Goal: Book appointment/travel/reservation

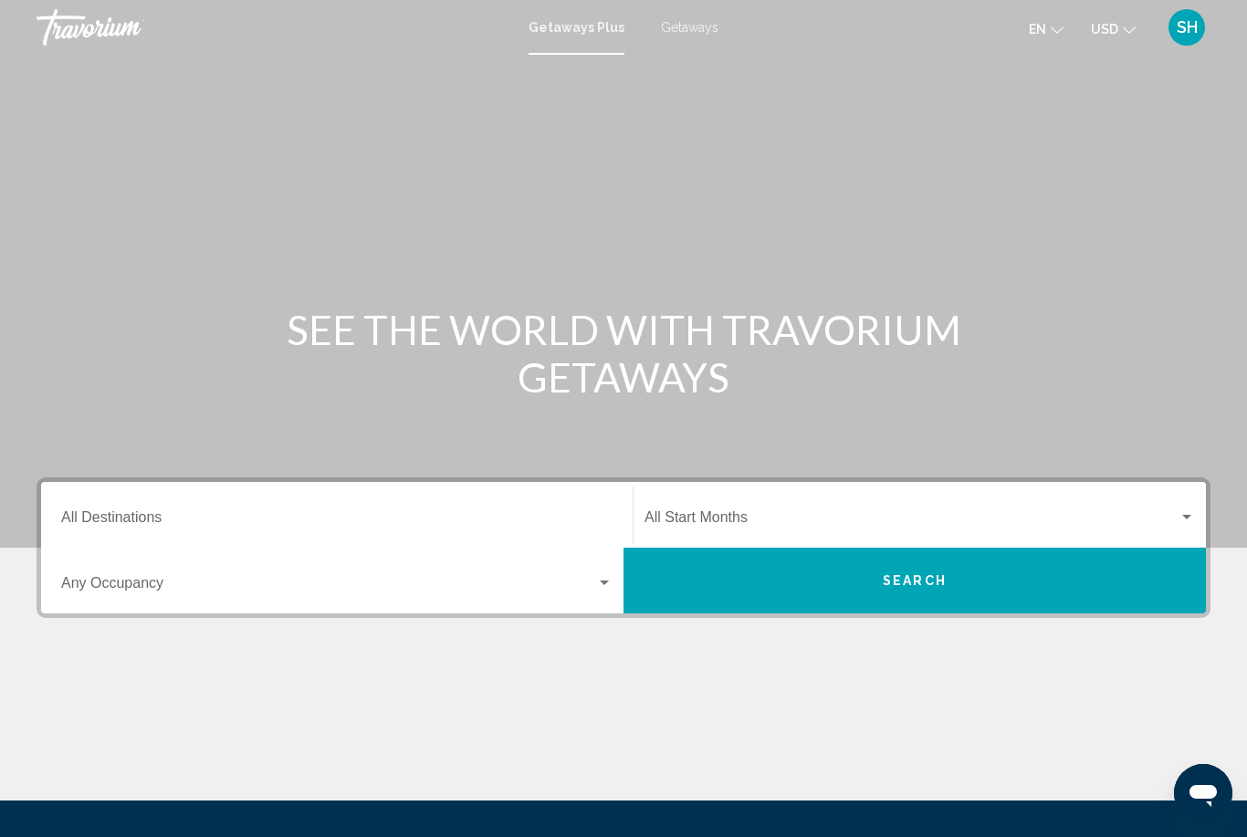
click at [180, 517] on input "Destination All Destinations" at bounding box center [336, 521] width 551 height 16
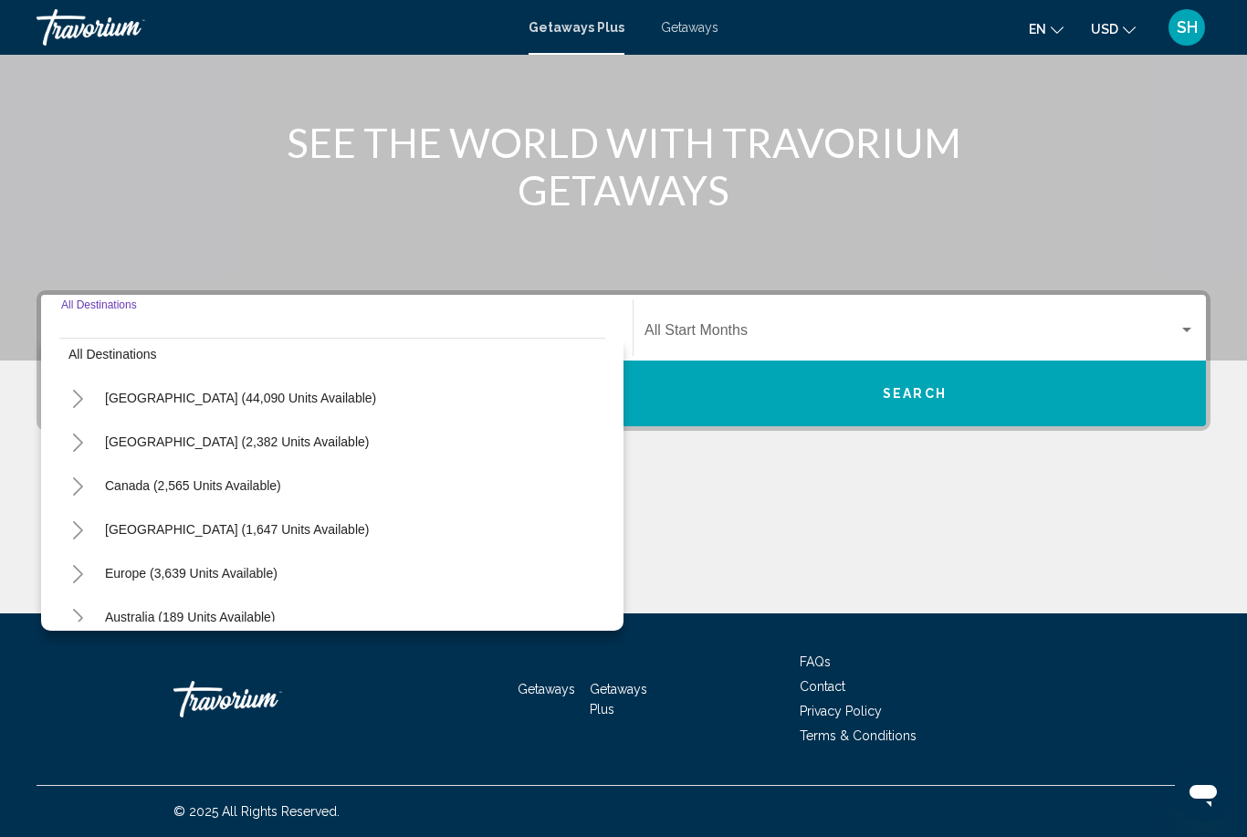
scroll to position [15, 0]
click at [164, 524] on span "[GEOGRAPHIC_DATA] (1,647 units available)" at bounding box center [237, 530] width 264 height 15
type input "**********"
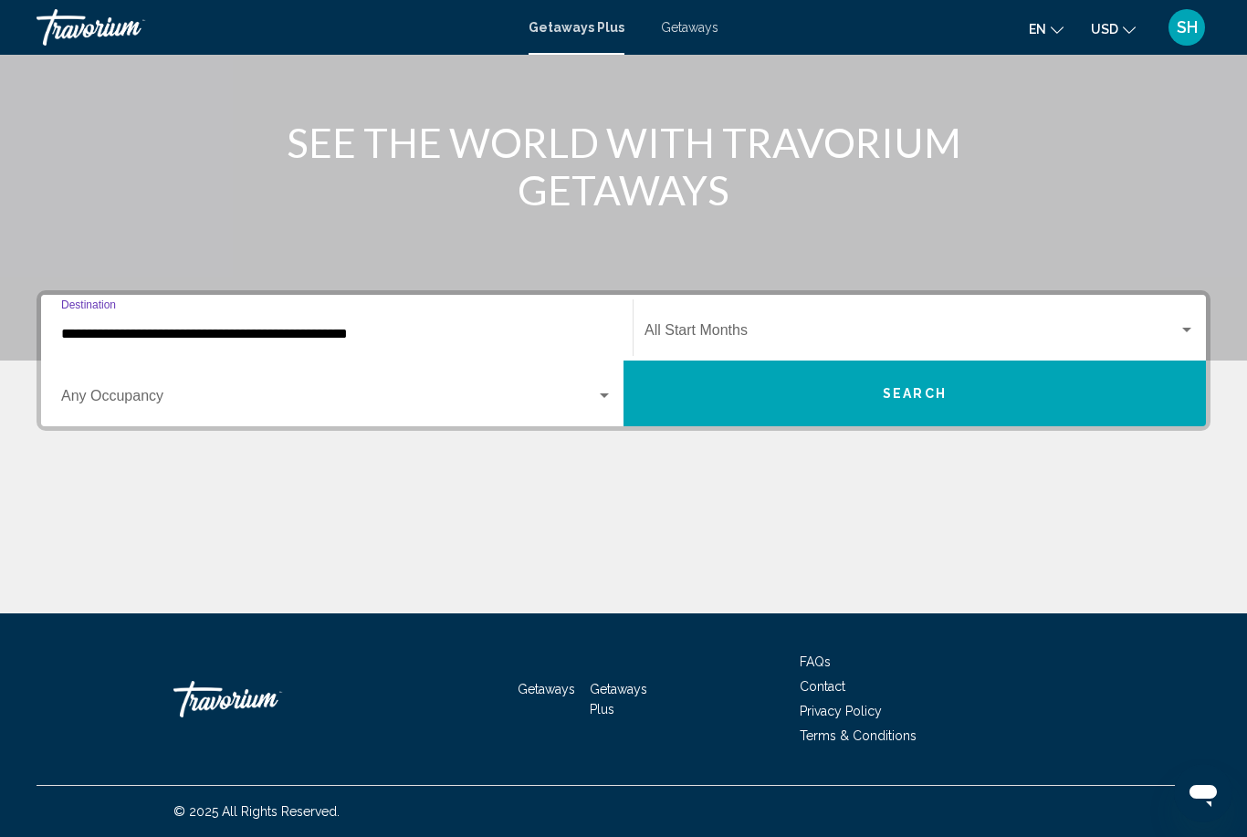
click at [694, 321] on div "Start Month All Start Months" at bounding box center [919, 328] width 550 height 58
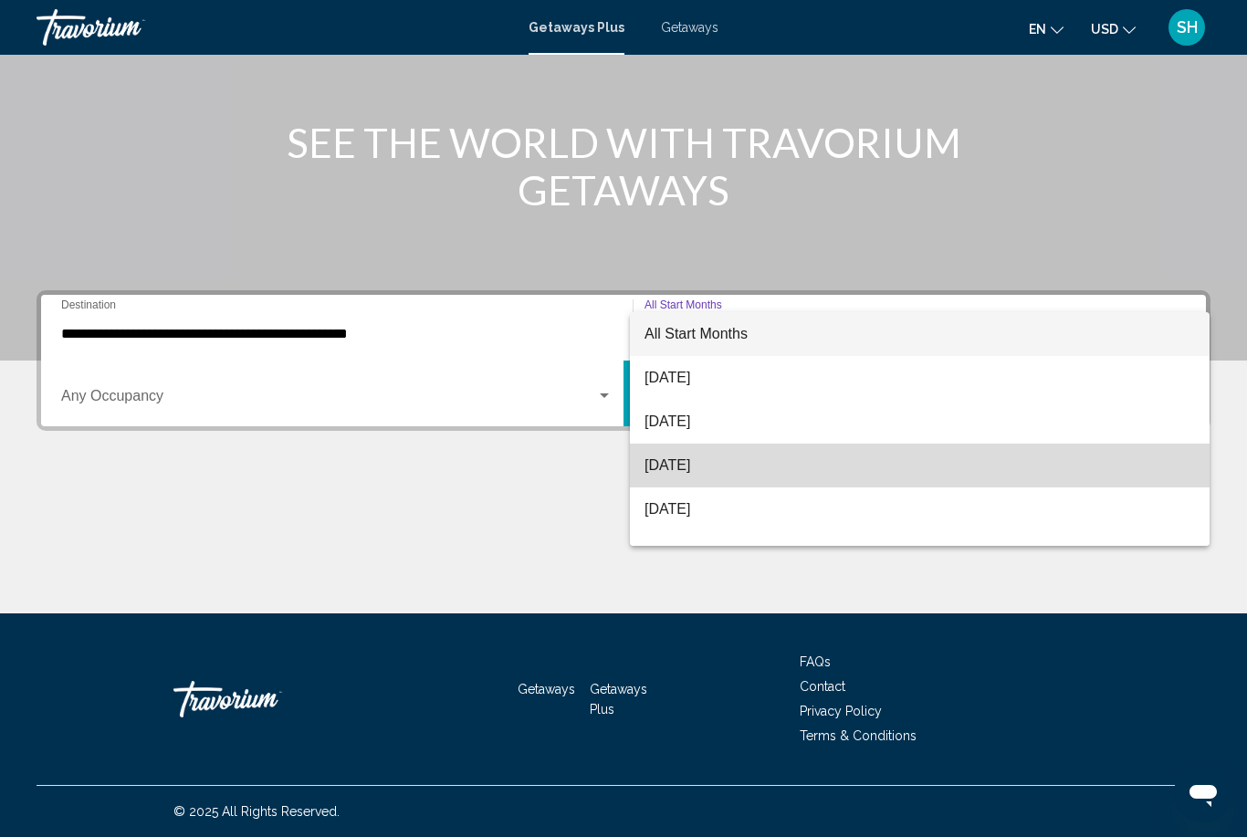
click at [675, 465] on span "[DATE]" at bounding box center [919, 466] width 550 height 44
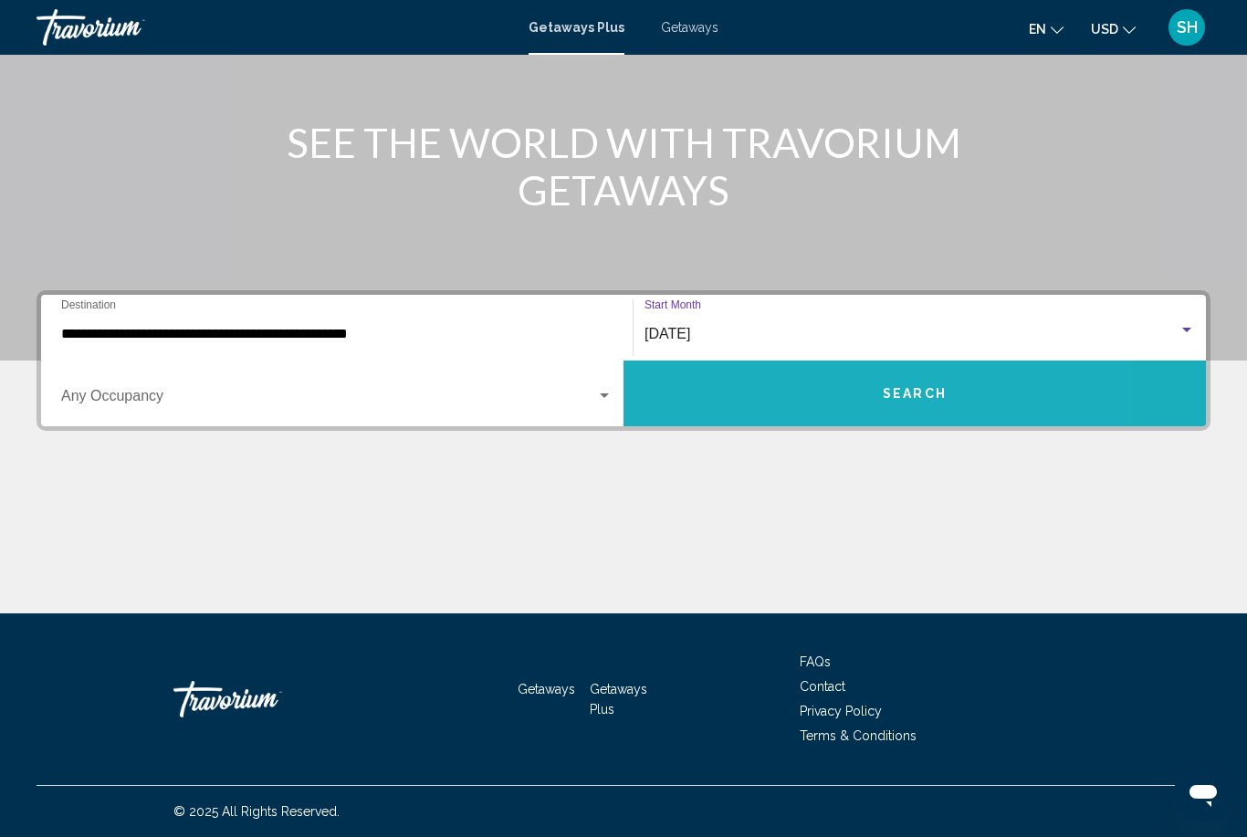
click at [705, 398] on button "Search" at bounding box center [914, 394] width 582 height 66
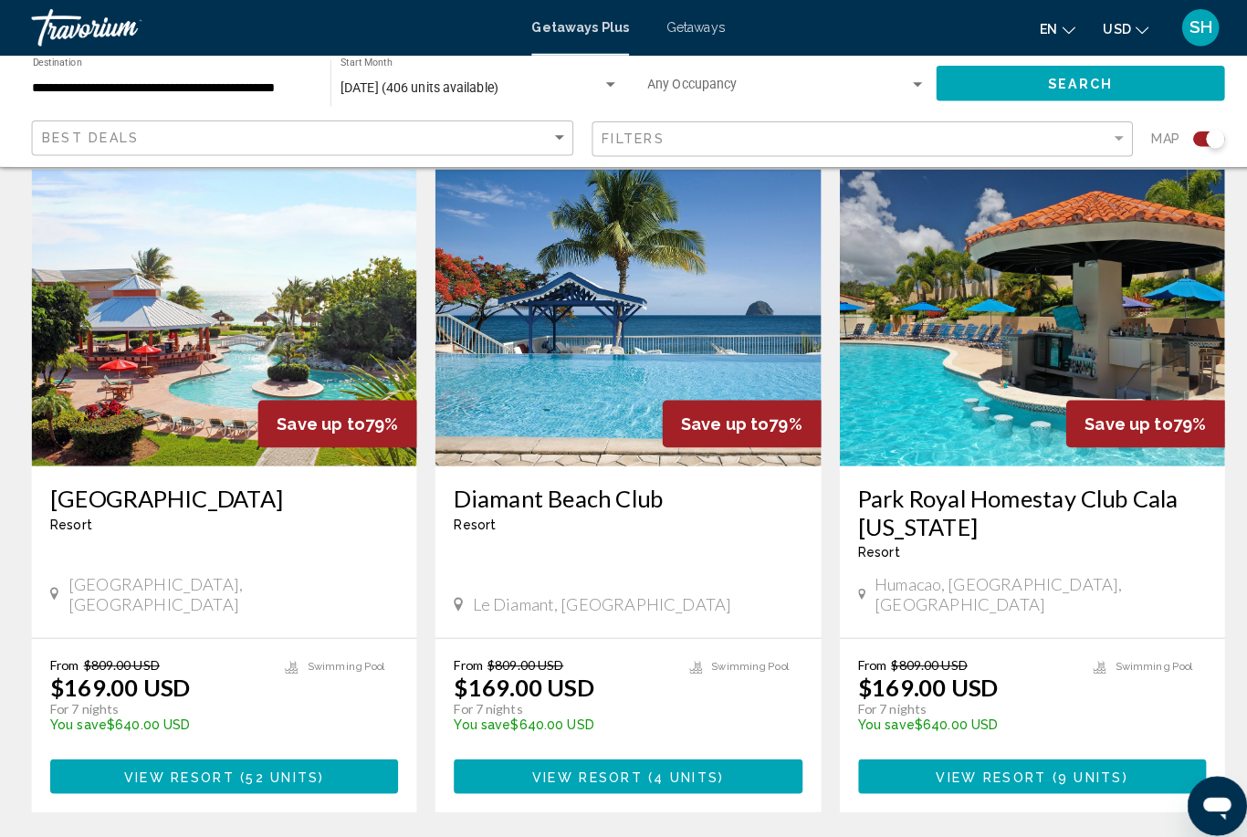
scroll to position [2648, 0]
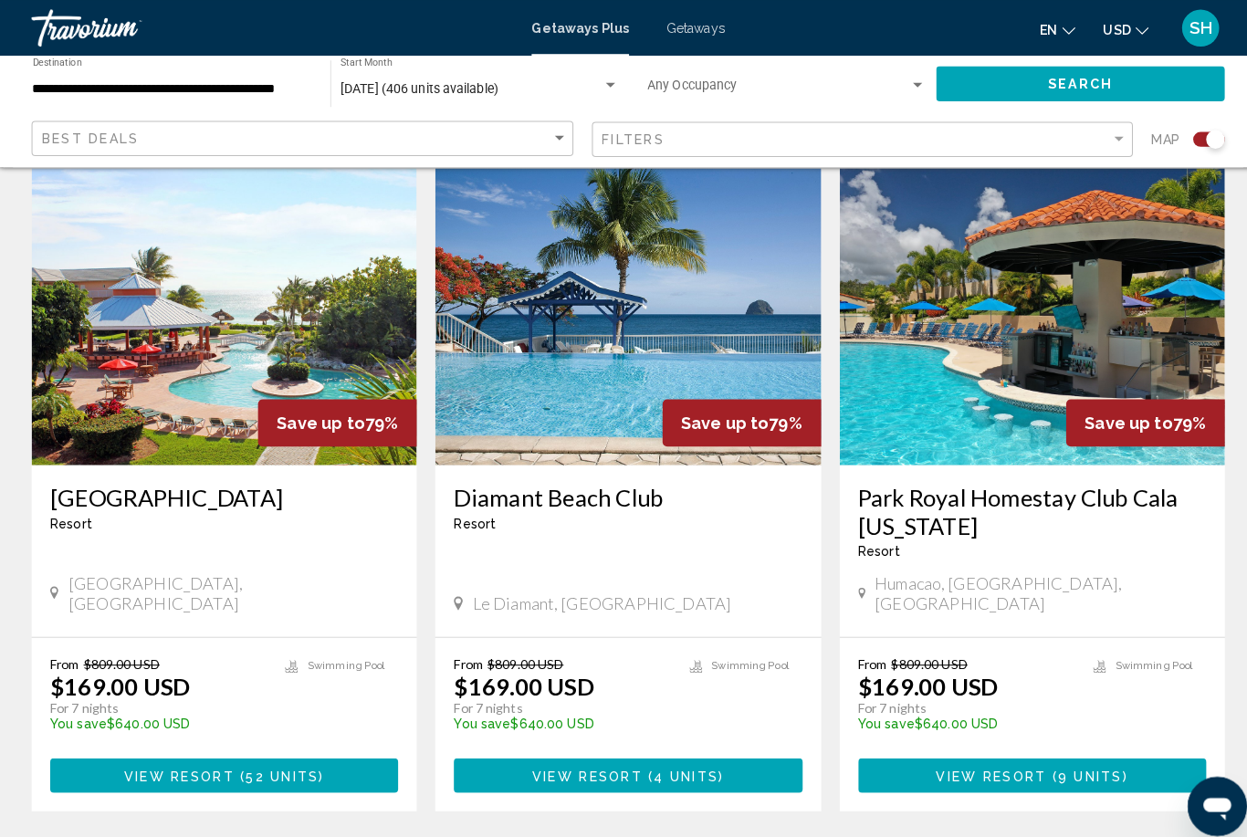
click at [651, 836] on span "2" at bounding box center [655, 852] width 9 height 20
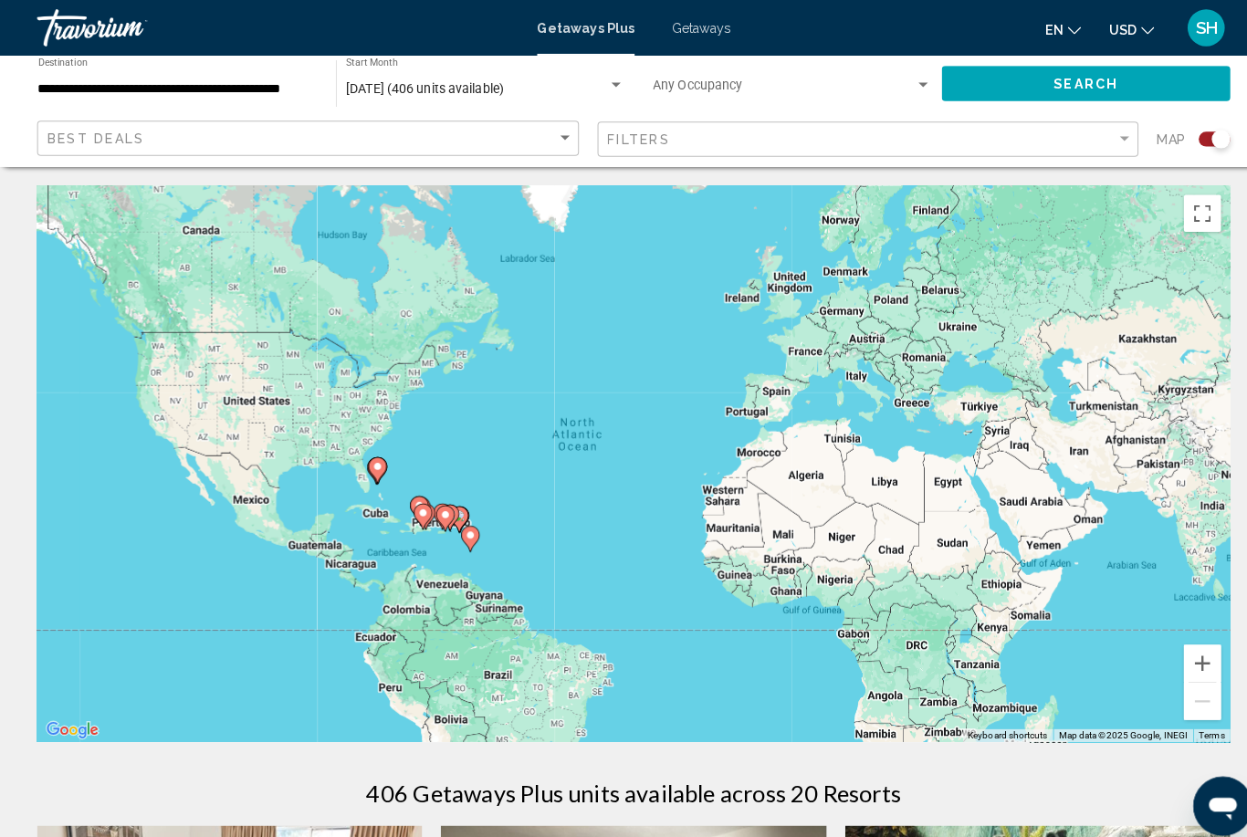
click at [898, 87] on span "Search widget" at bounding box center [772, 87] width 258 height 15
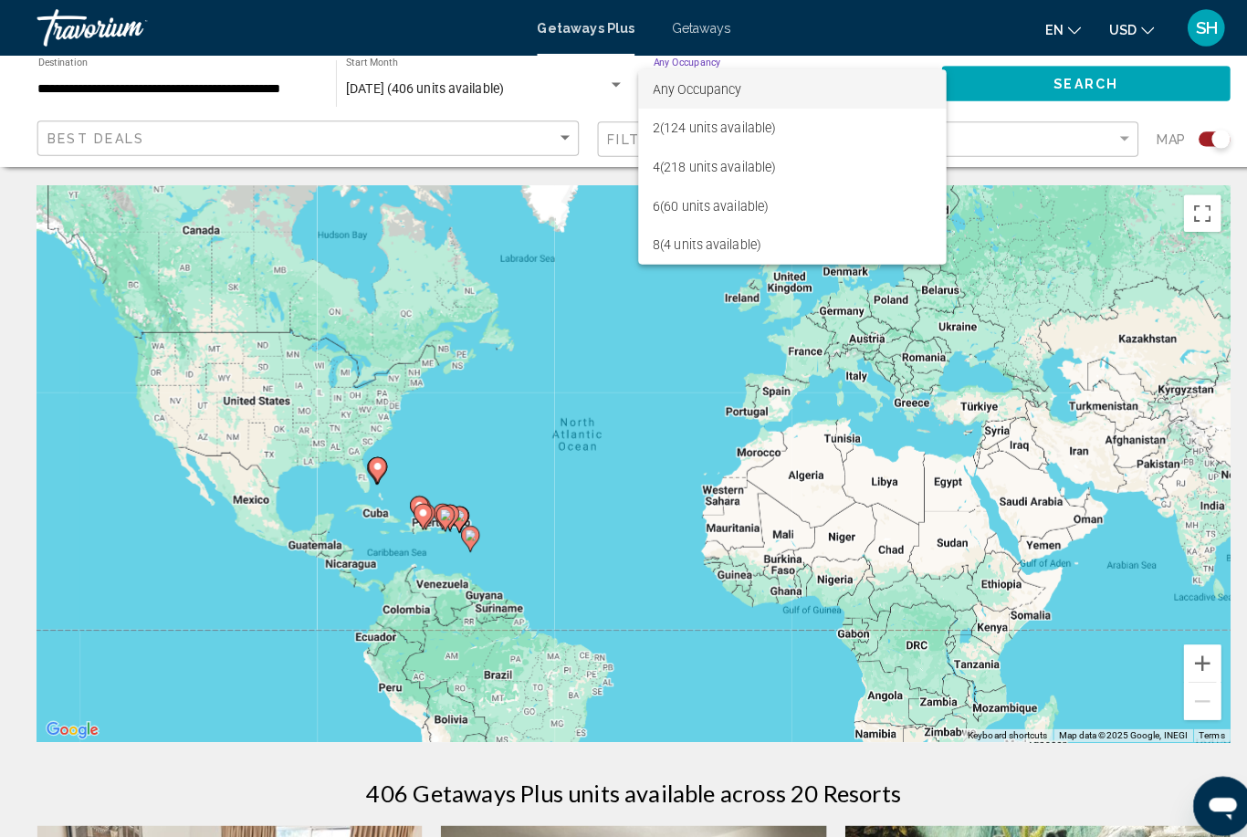
click at [542, 80] on div at bounding box center [623, 418] width 1247 height 837
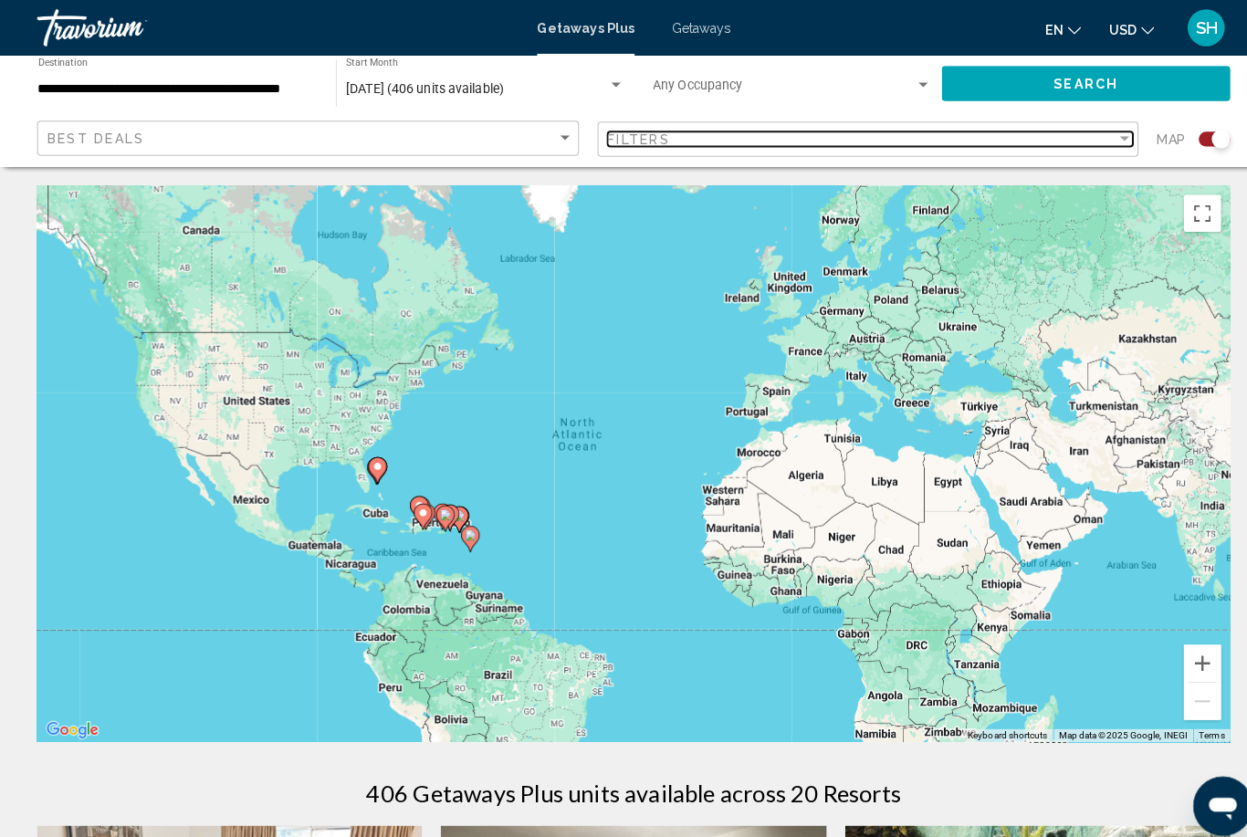
click at [679, 130] on div "Filters" at bounding box center [848, 137] width 501 height 15
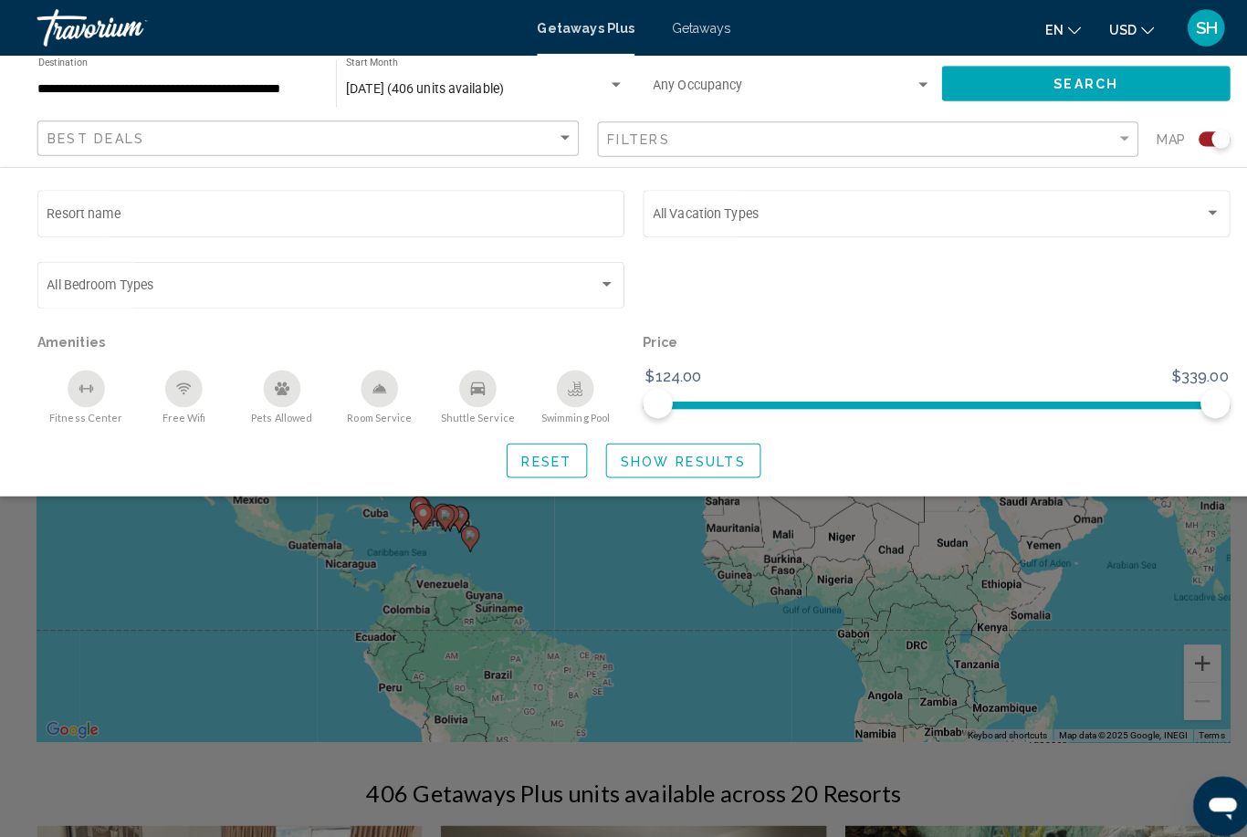
click at [720, 211] on span "Search widget" at bounding box center [914, 213] width 542 height 15
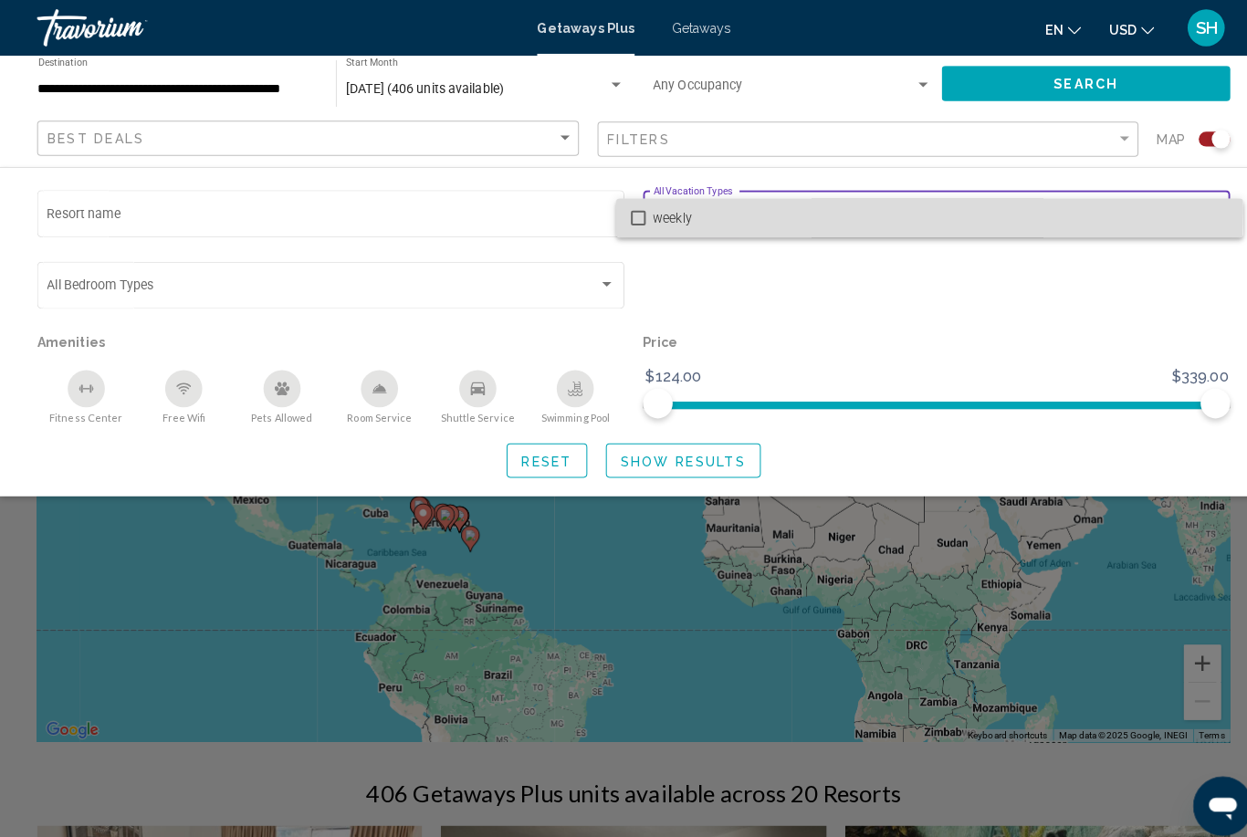
click at [669, 207] on span "weekly" at bounding box center [926, 214] width 566 height 38
click at [654, 216] on span "weekly" at bounding box center [926, 214] width 566 height 38
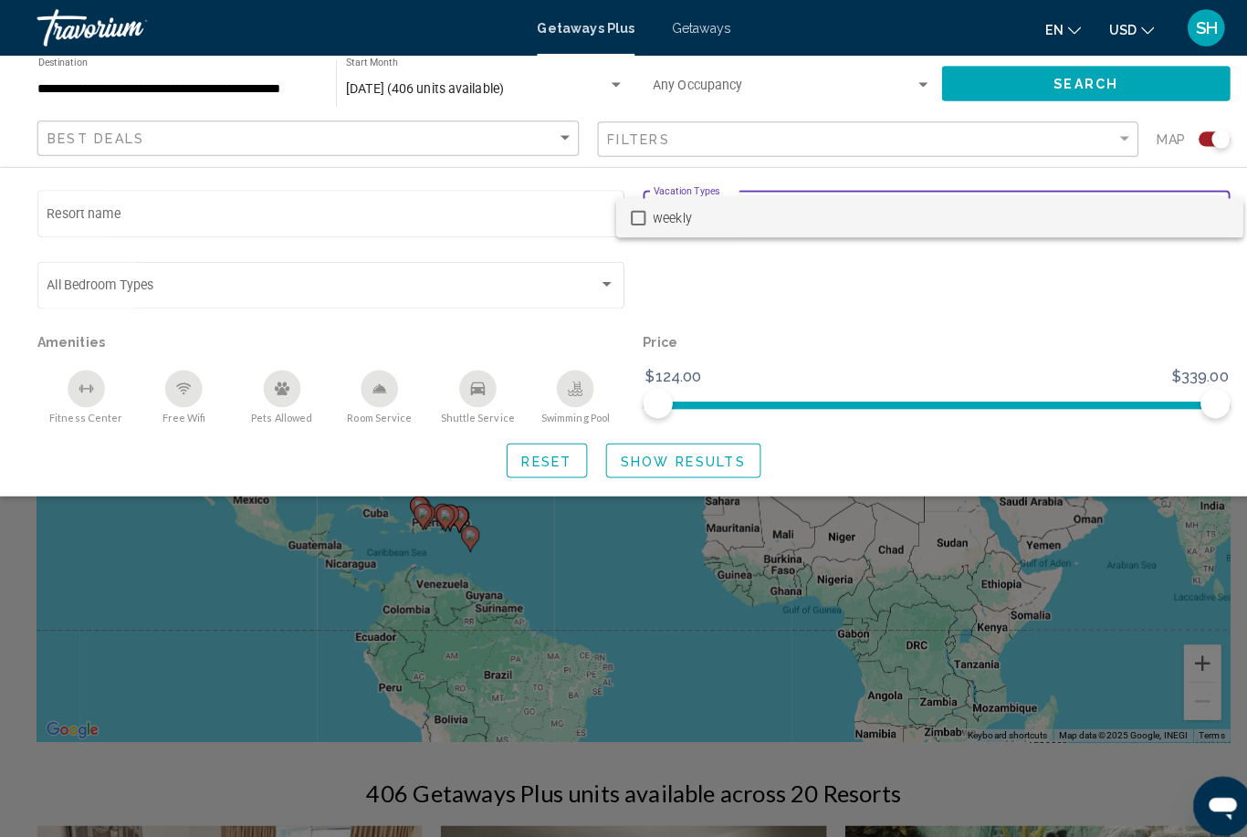
click at [712, 304] on div at bounding box center [623, 418] width 1247 height 837
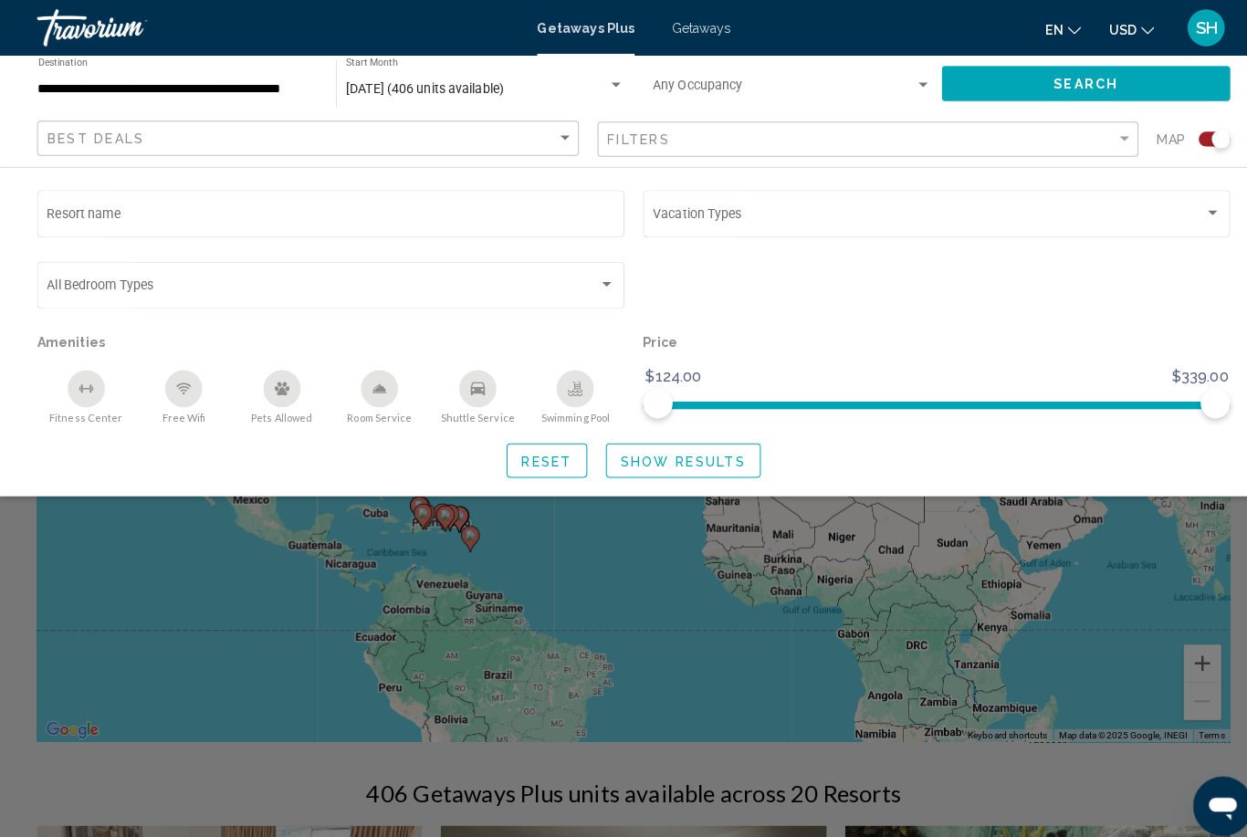
click at [456, 220] on input "Resort name" at bounding box center [326, 213] width 559 height 15
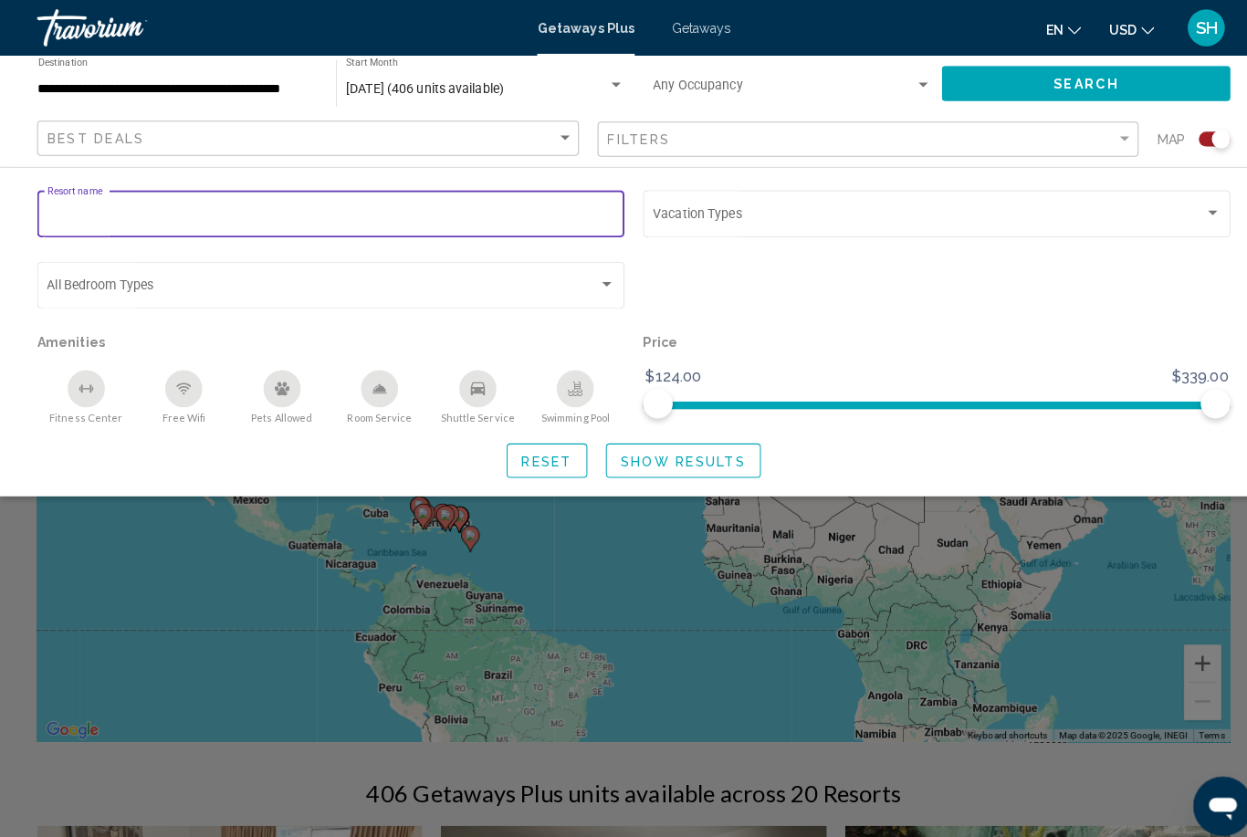
click at [715, 304] on div "Search widget" at bounding box center [921, 289] width 596 height 70
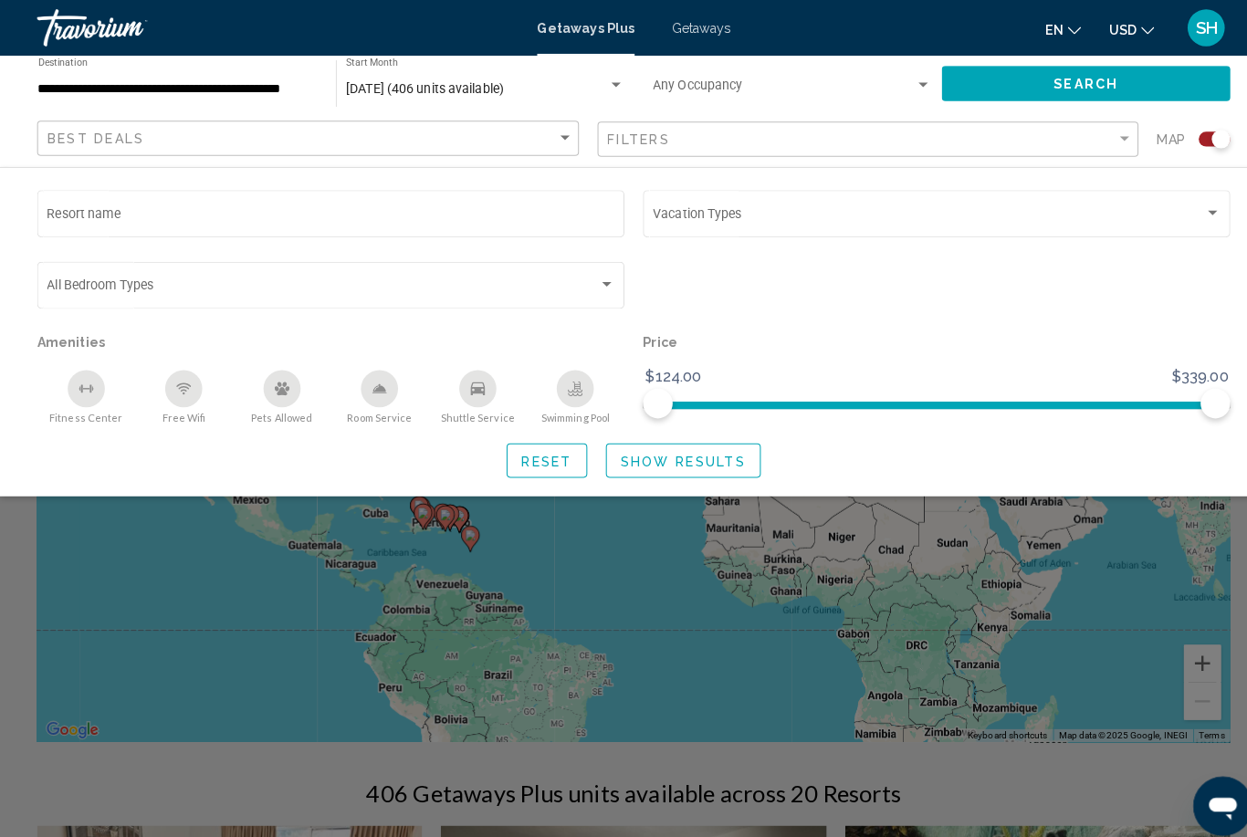
click at [589, 284] on div "Search widget" at bounding box center [597, 280] width 16 height 15
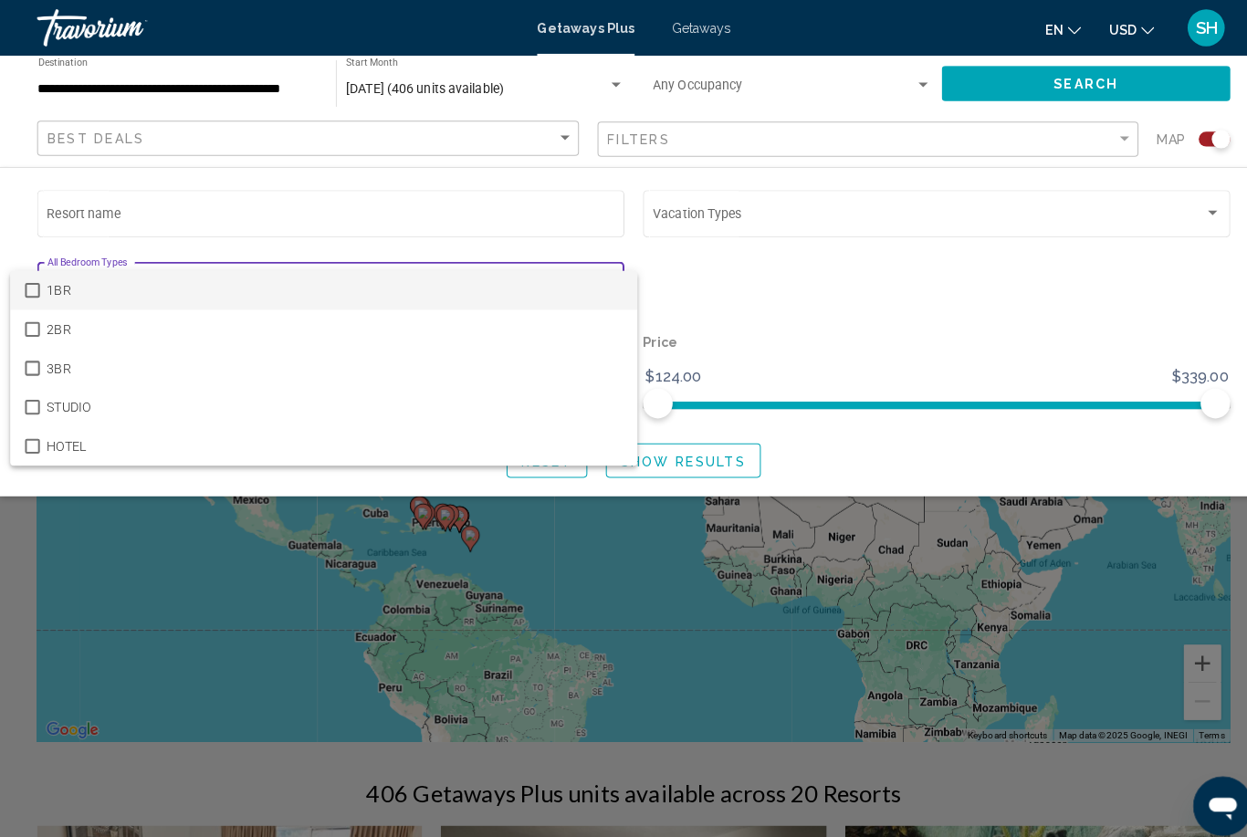
click at [822, 339] on div at bounding box center [623, 418] width 1247 height 837
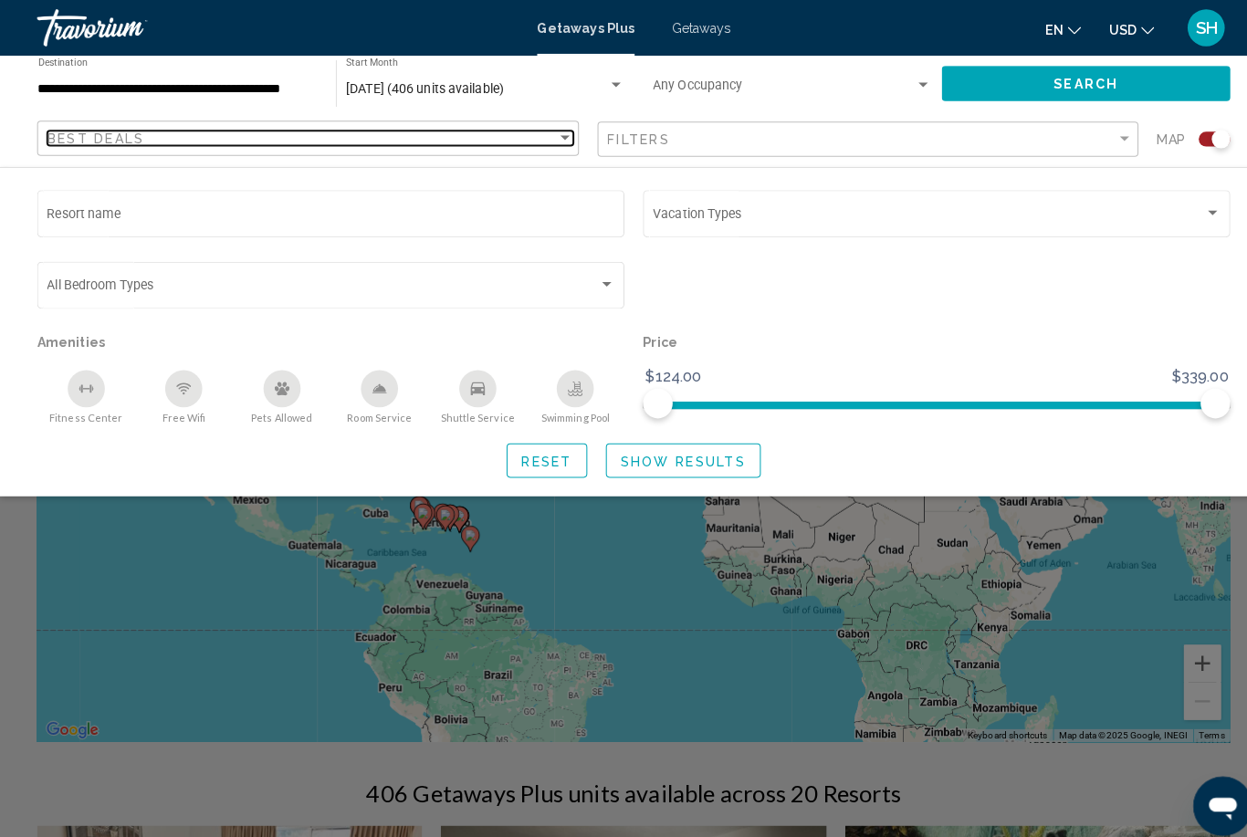
click at [473, 130] on div "Best Deals" at bounding box center [297, 136] width 501 height 15
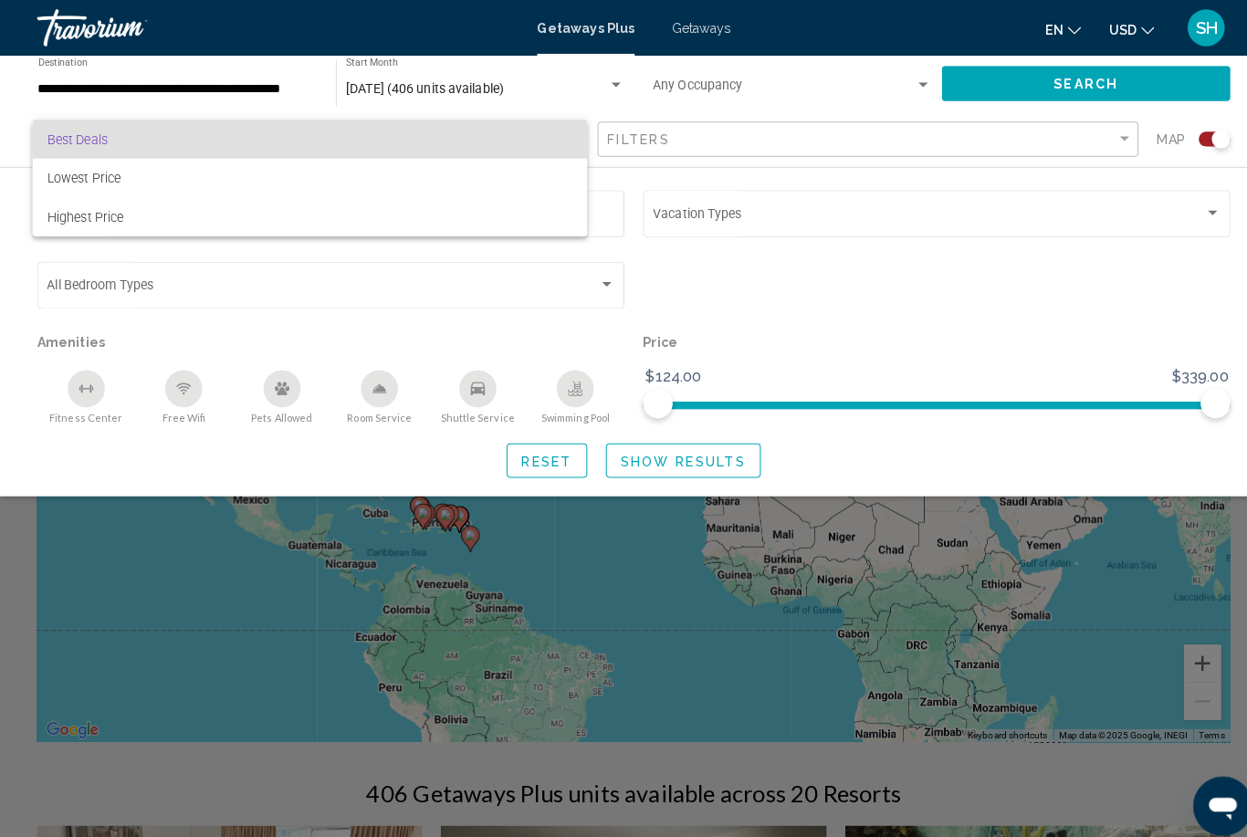
click at [786, 362] on div at bounding box center [623, 418] width 1247 height 837
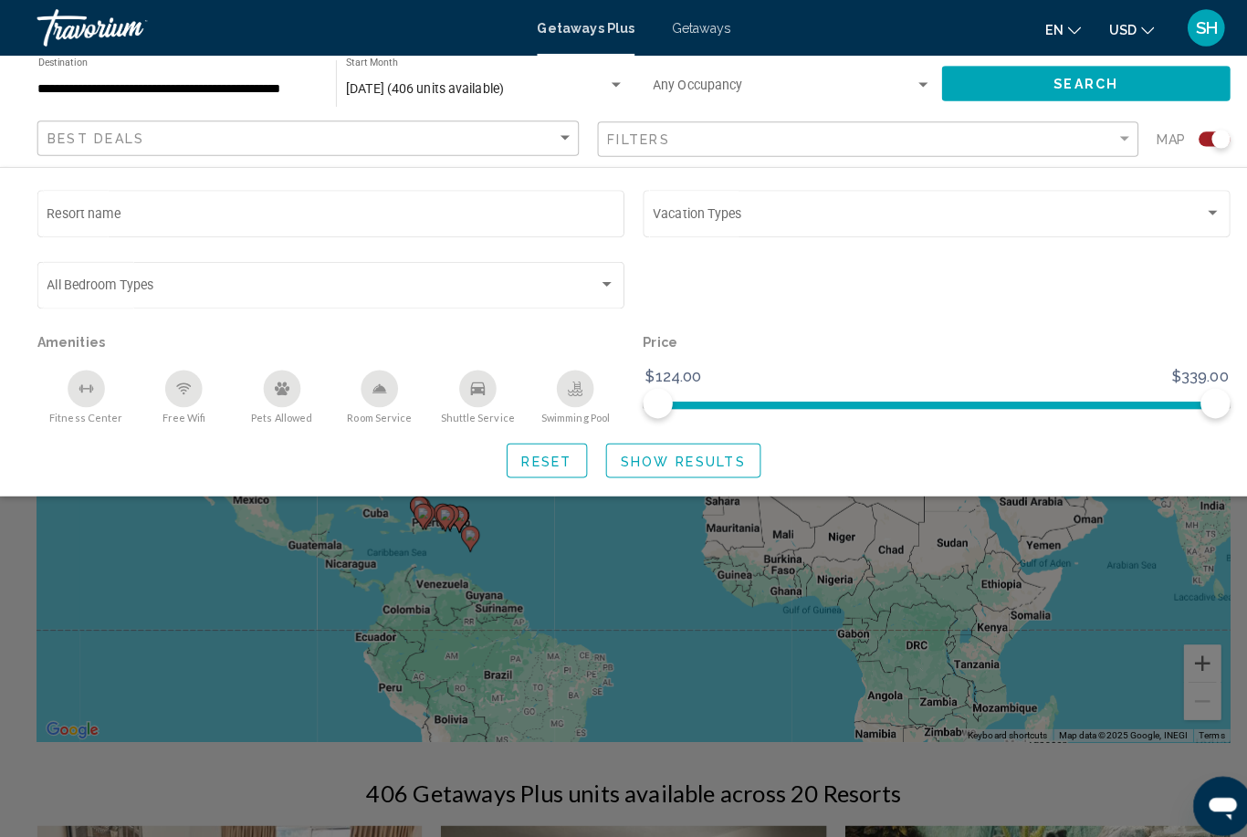
click at [844, 356] on div "Price $124.00 $339.00 $124.00 $339.00" at bounding box center [921, 371] width 596 height 94
click at [770, 330] on p "Price" at bounding box center [922, 337] width 578 height 26
click at [672, 455] on span "Show Results" at bounding box center [672, 453] width 123 height 15
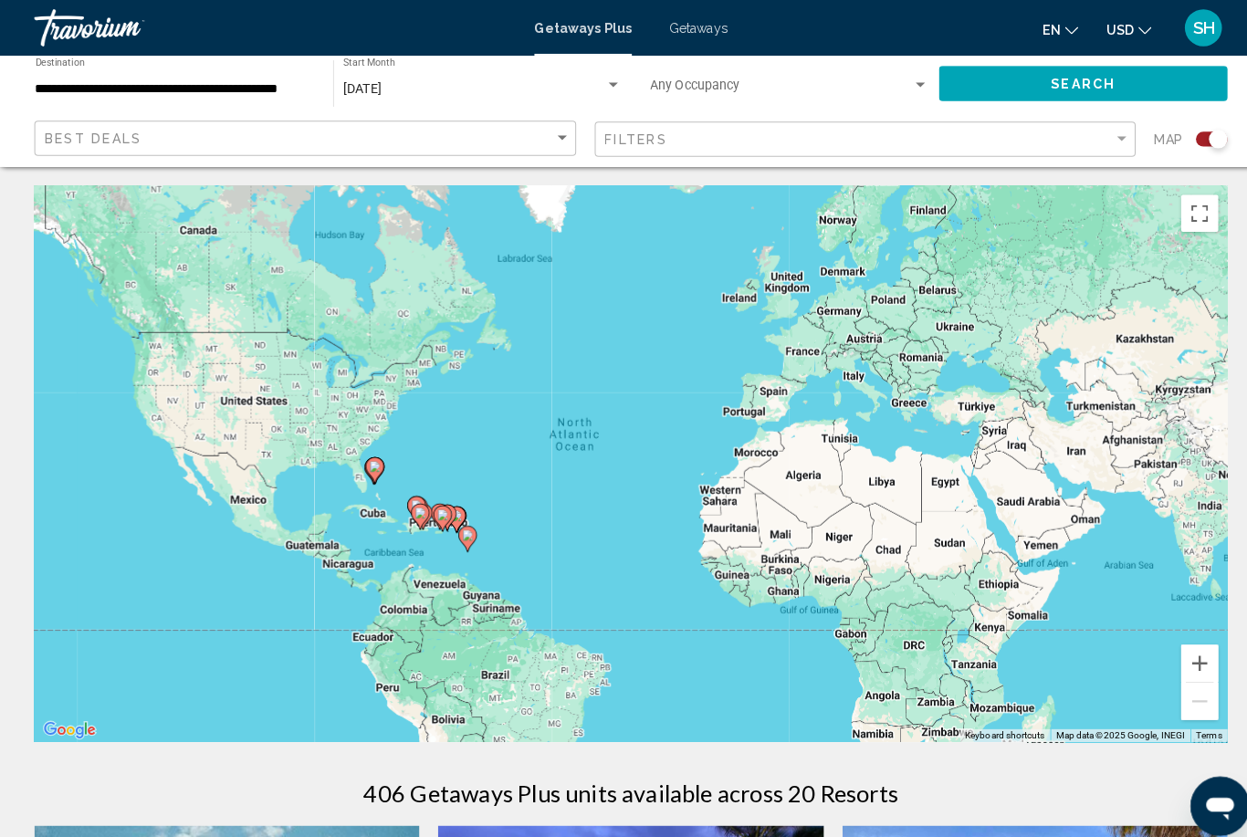
click at [687, 31] on span "Getaways" at bounding box center [690, 27] width 58 height 15
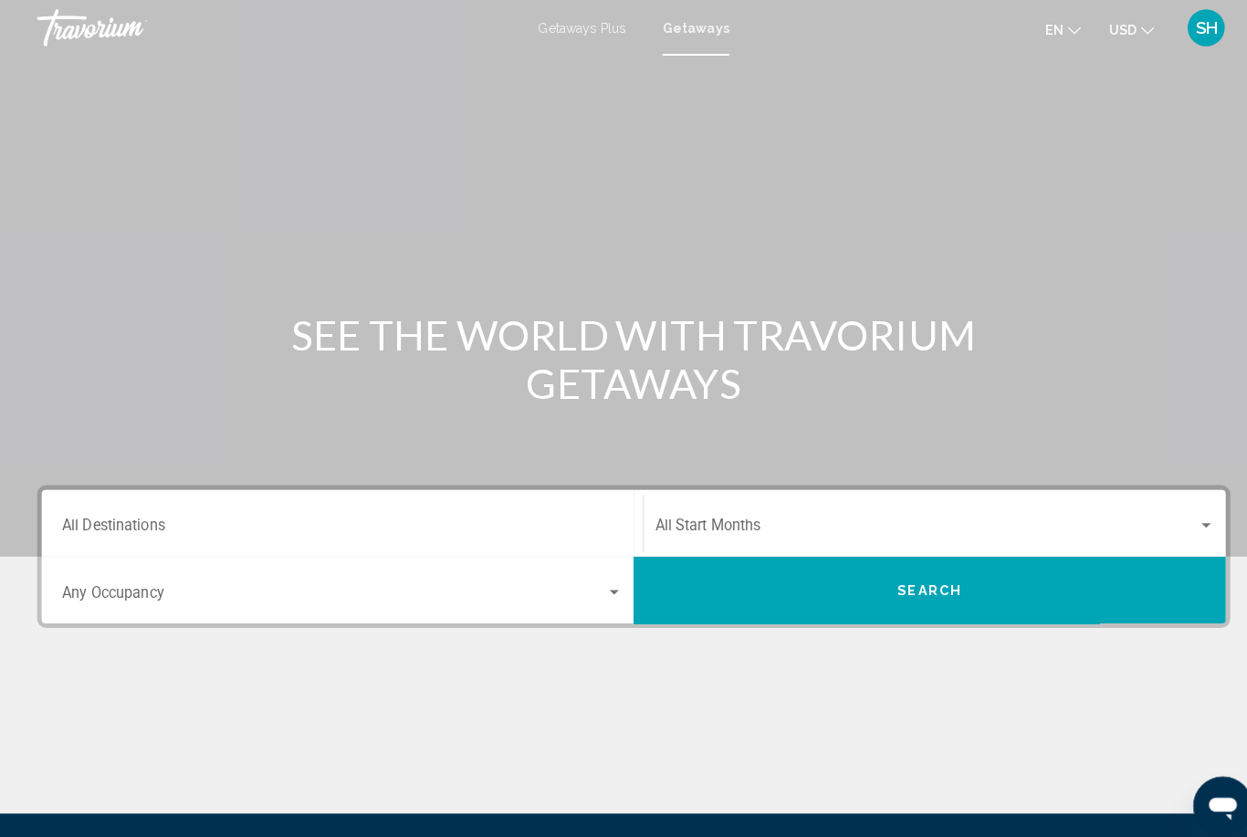
click at [434, 514] on input "Destination All Destinations" at bounding box center [336, 521] width 551 height 16
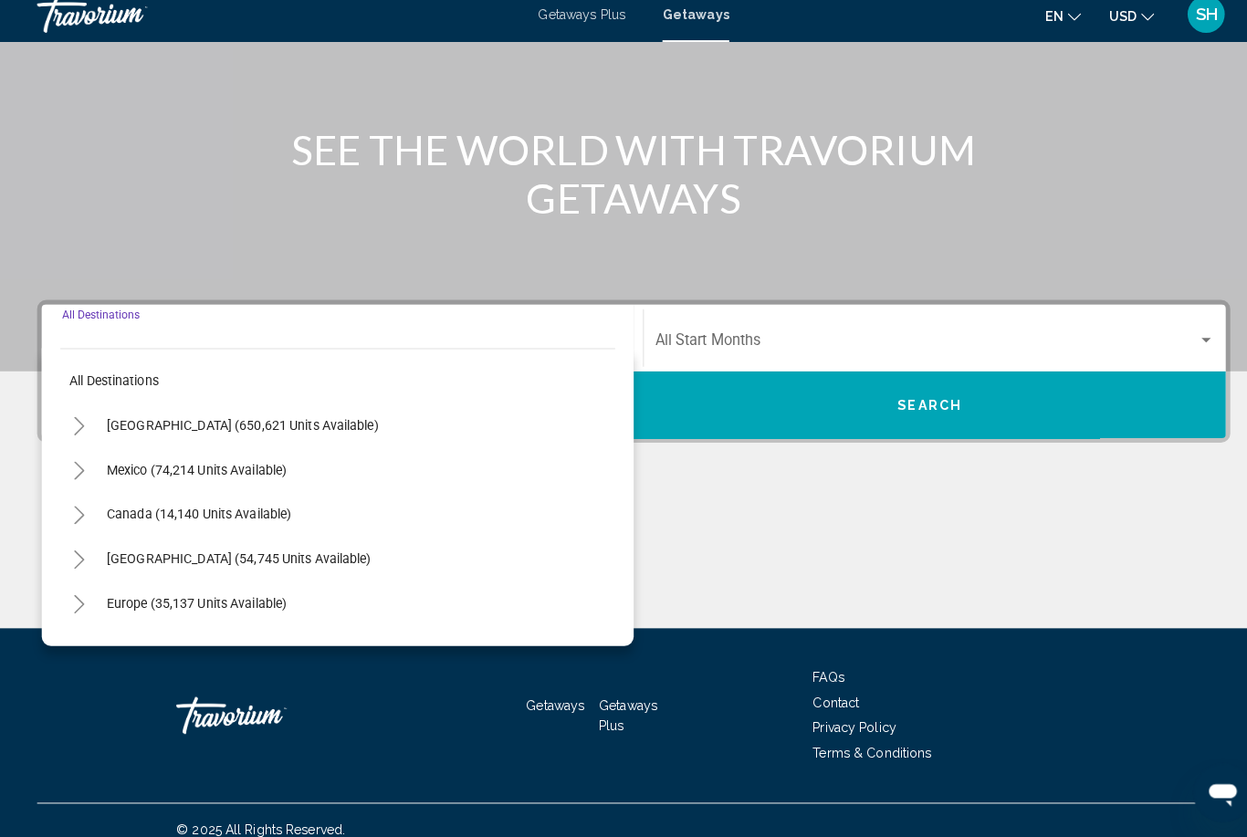
scroll to position [186, 0]
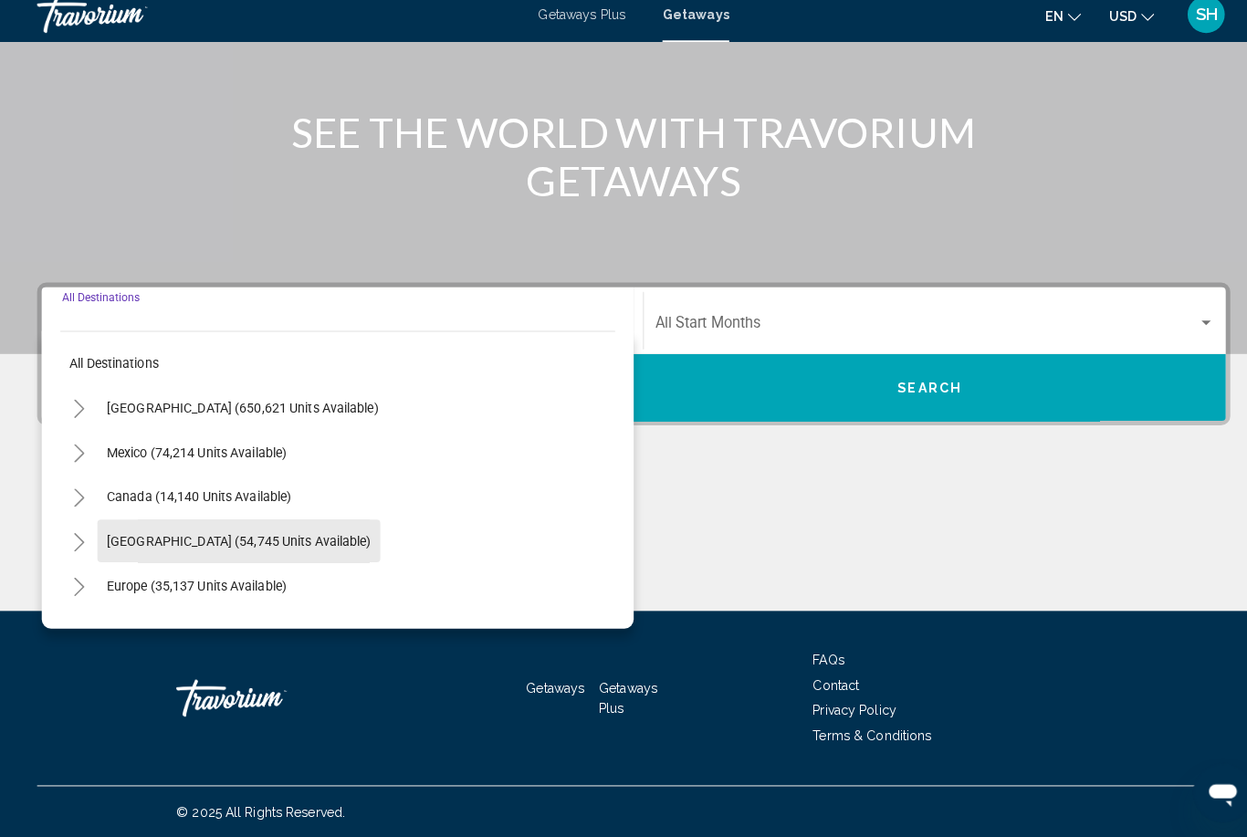
click at [161, 539] on span "[GEOGRAPHIC_DATA] (54,745 units available)" at bounding box center [235, 546] width 260 height 15
type input "**********"
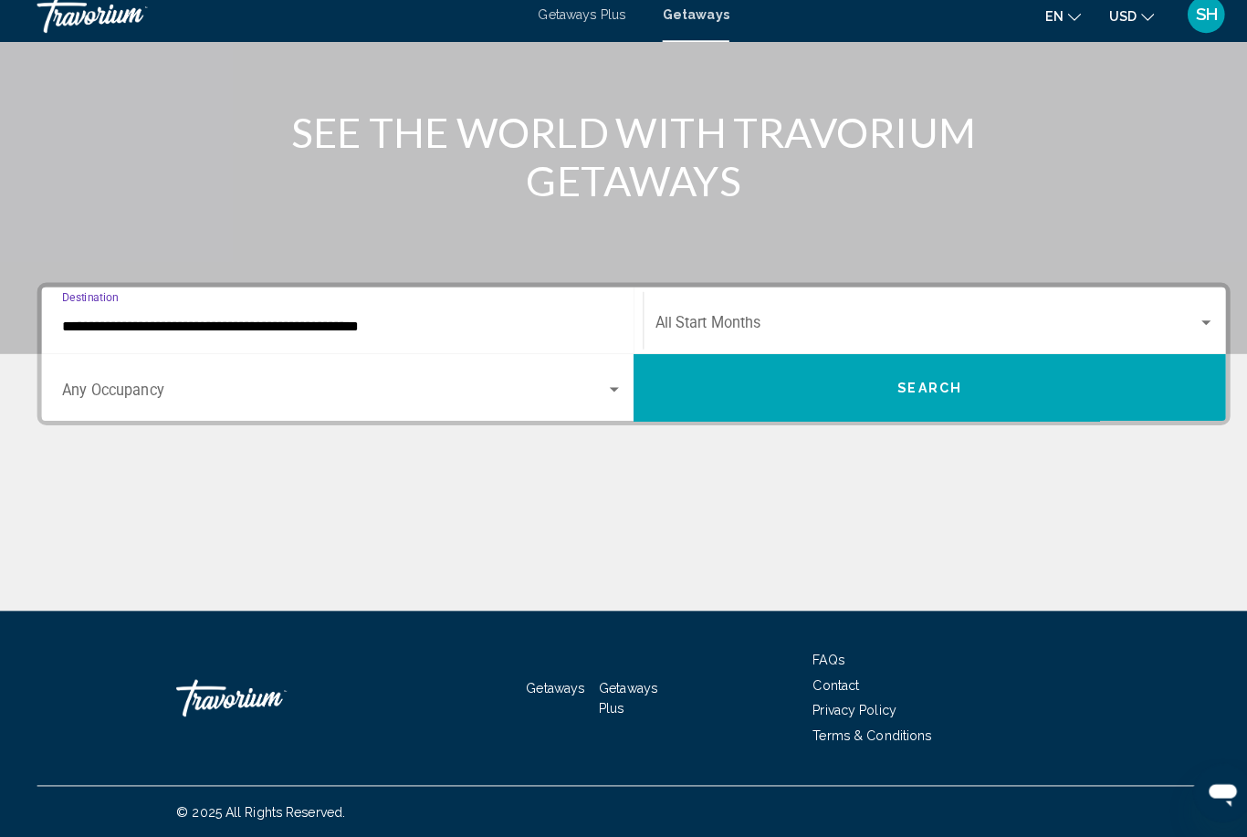
click at [587, 392] on span "Search widget" at bounding box center [328, 400] width 535 height 16
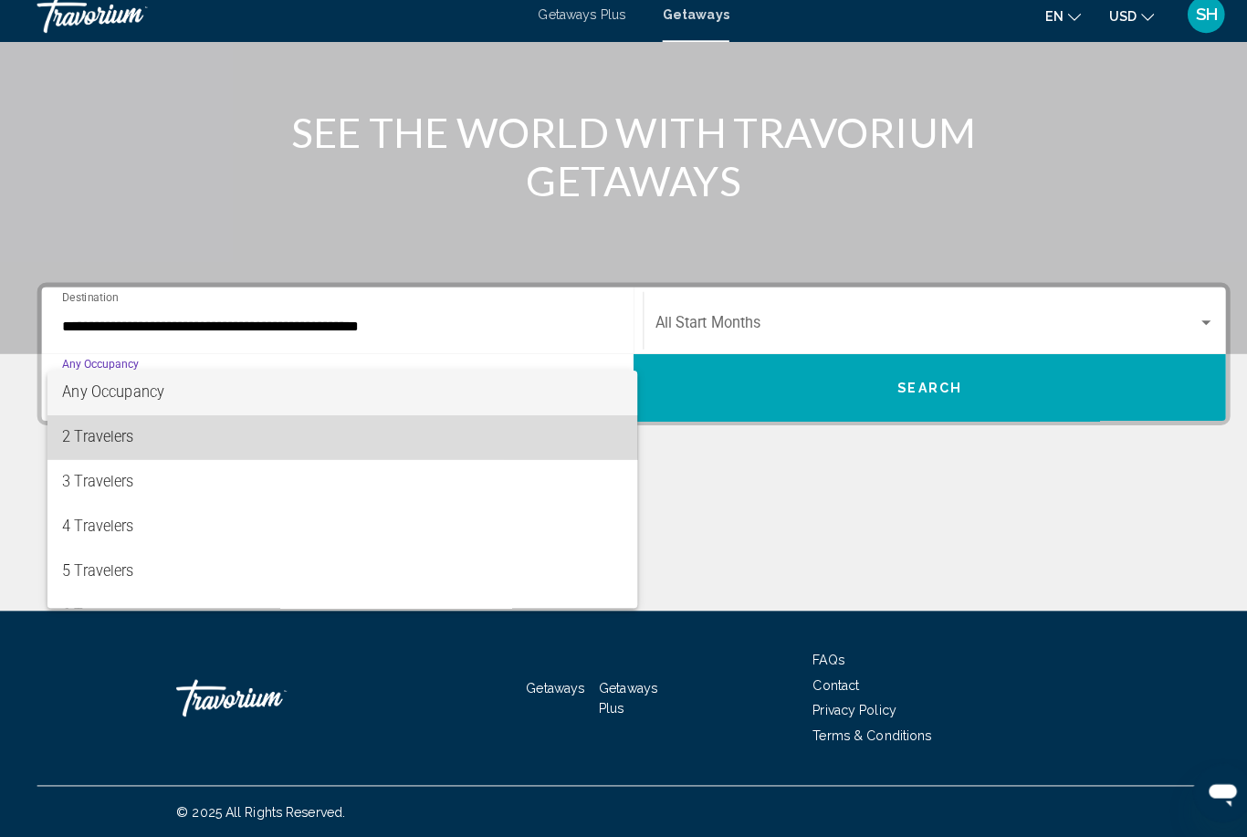
click at [106, 425] on span "2 Travelers" at bounding box center [336, 444] width 551 height 44
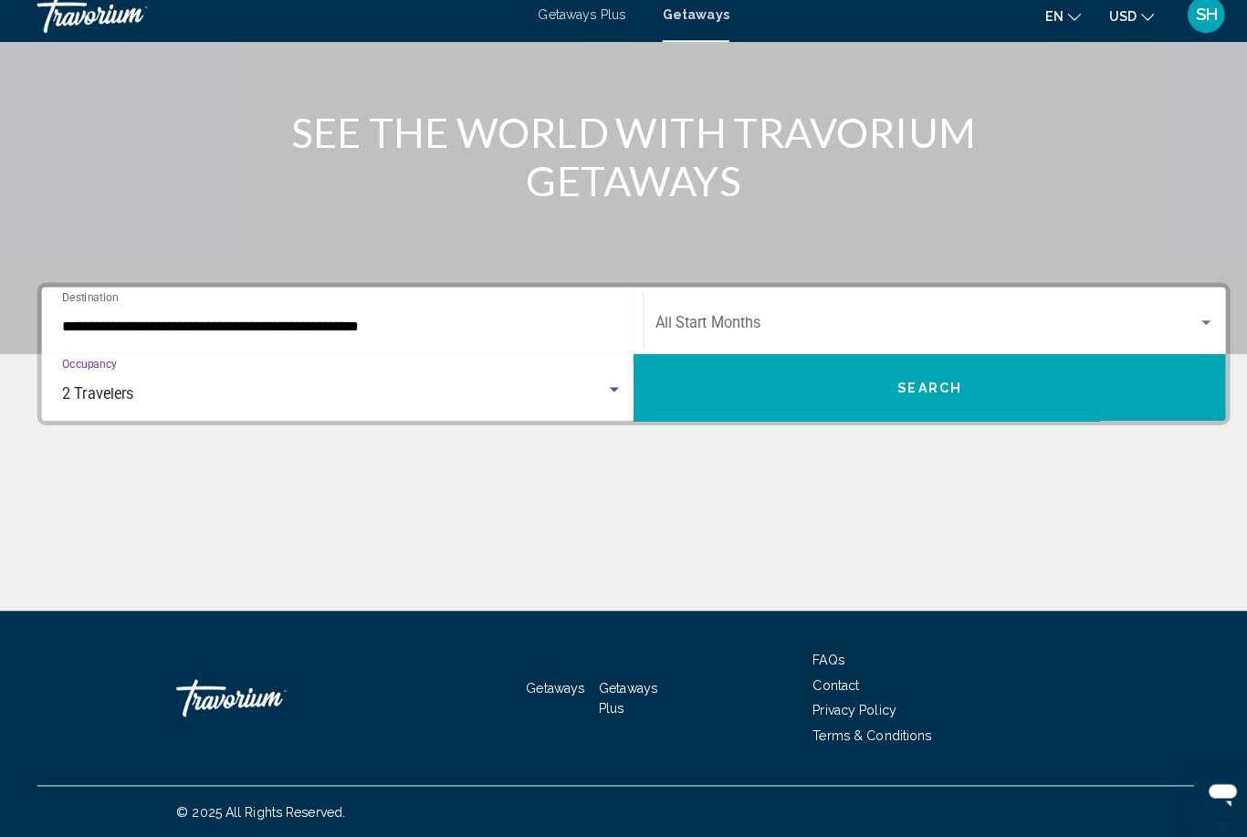
click at [706, 327] on span "Search widget" at bounding box center [911, 335] width 534 height 16
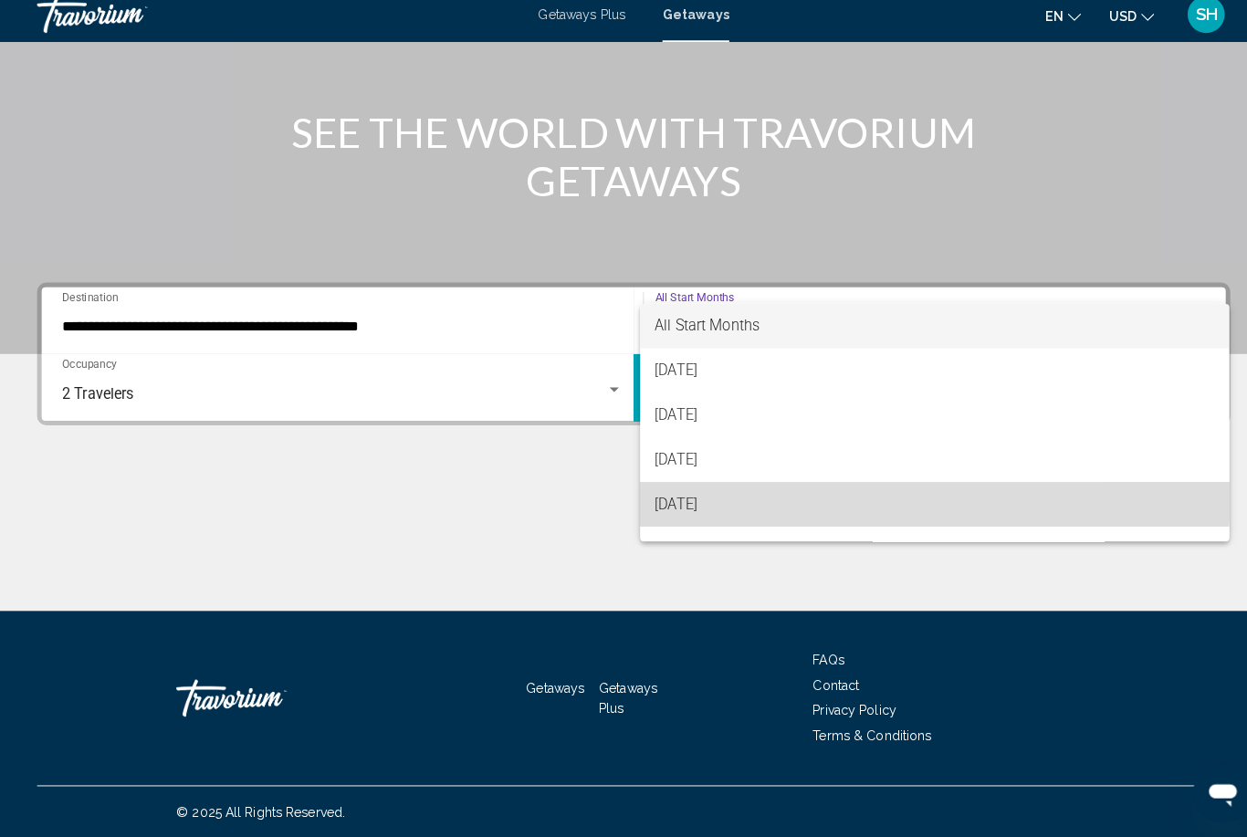
click at [691, 487] on span "[DATE]" at bounding box center [919, 509] width 550 height 44
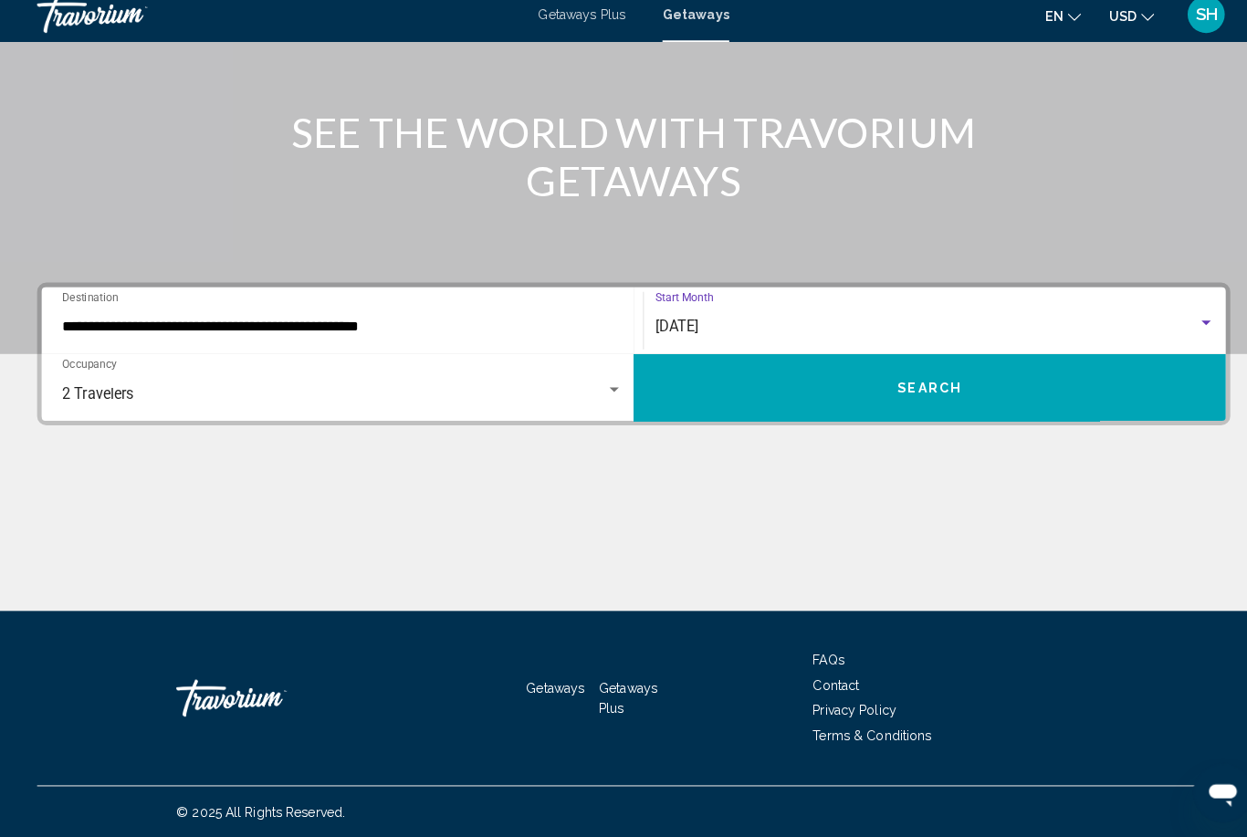
click at [774, 370] on button "Search" at bounding box center [914, 394] width 582 height 66
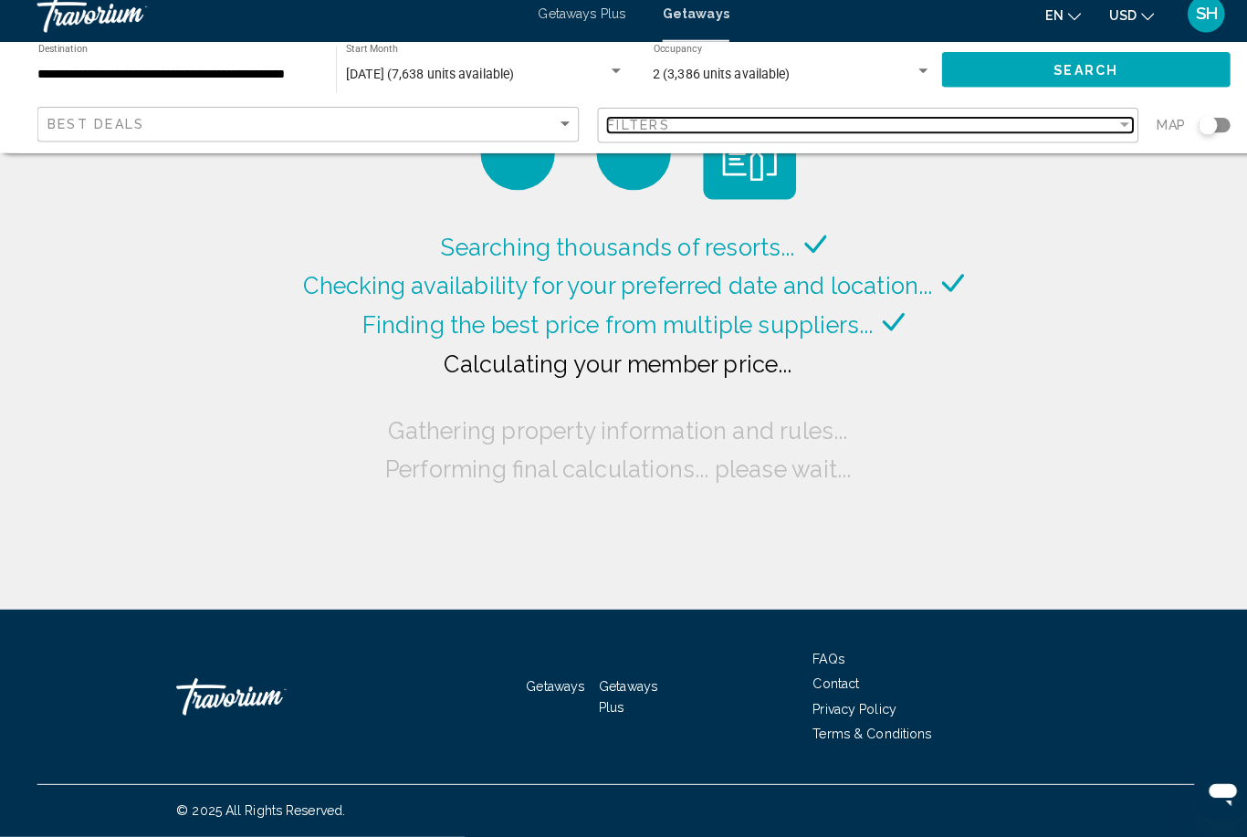
click at [660, 130] on div "Filters" at bounding box center [848, 137] width 501 height 15
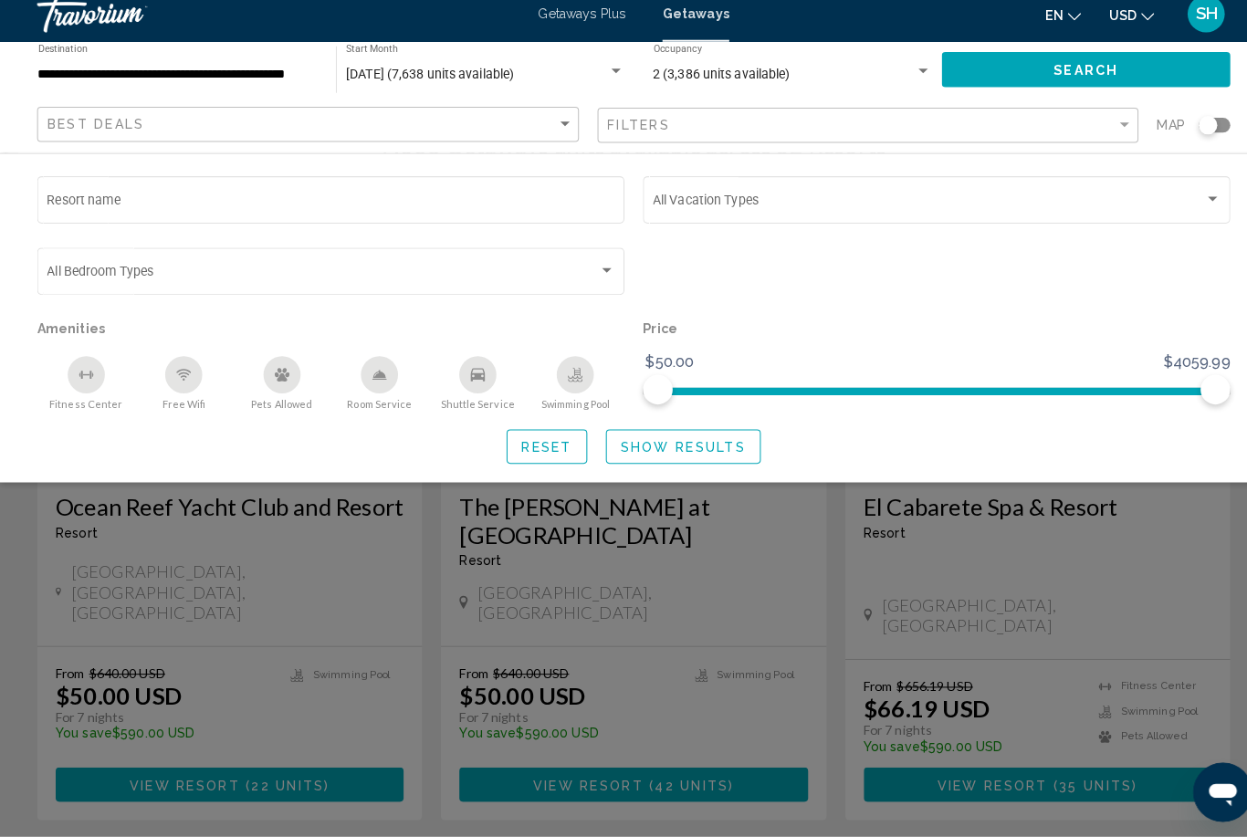
click at [658, 446] on span "Show Results" at bounding box center [672, 453] width 123 height 15
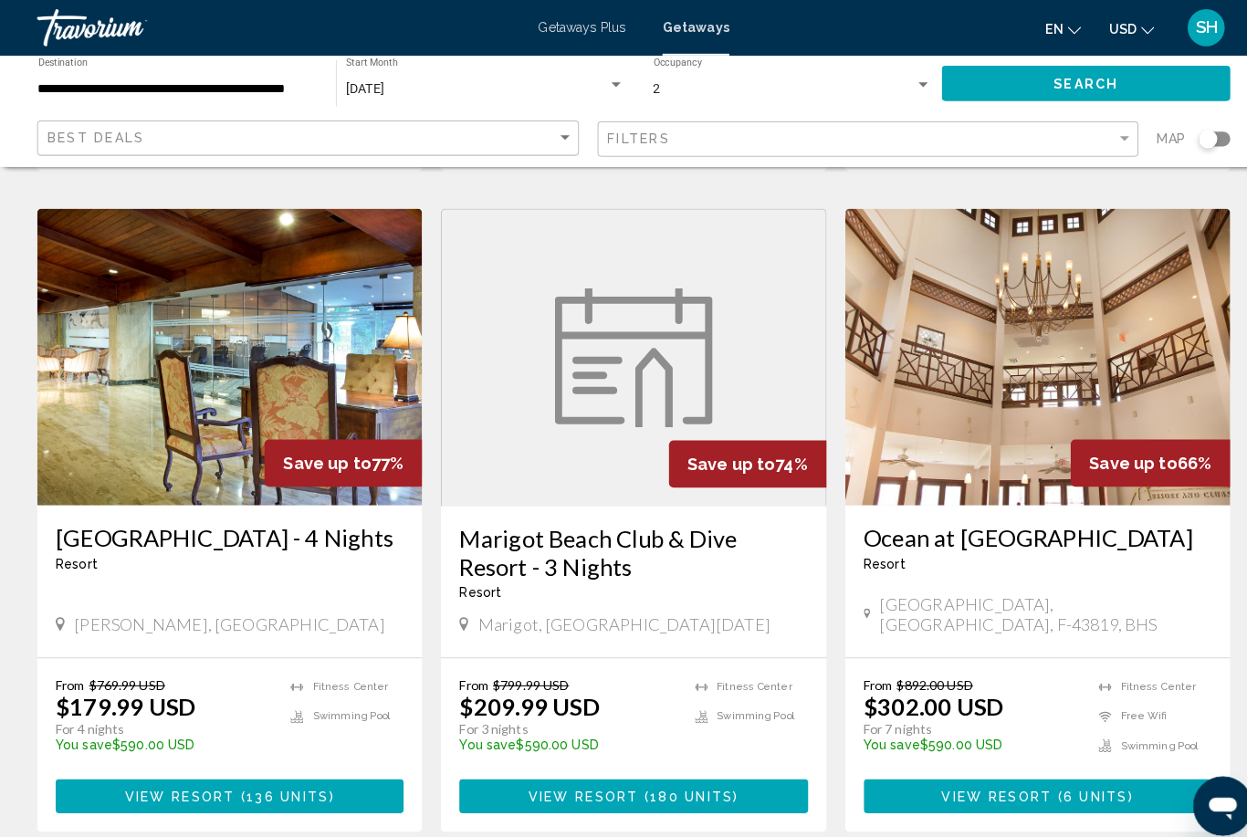
scroll to position [2049, 0]
